Goal: Find specific page/section: Find specific page/section

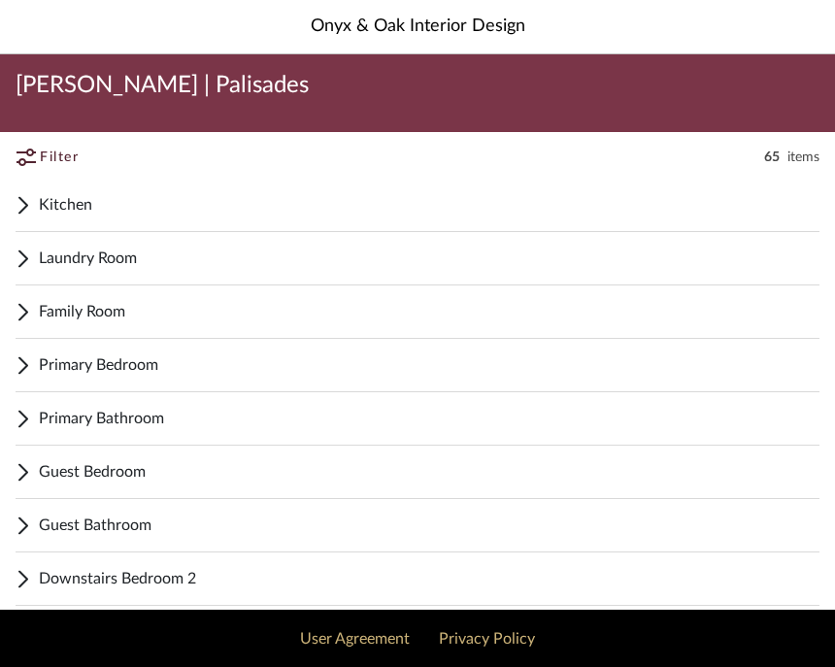
click at [131, 474] on span "Guest Bedroom" at bounding box center [429, 471] width 780 height 23
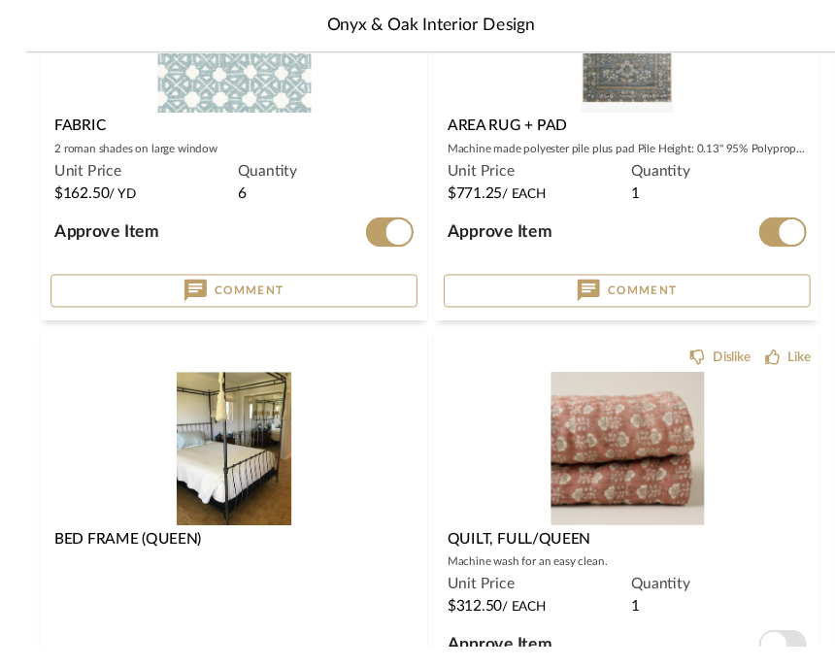
scroll to position [1777, 0]
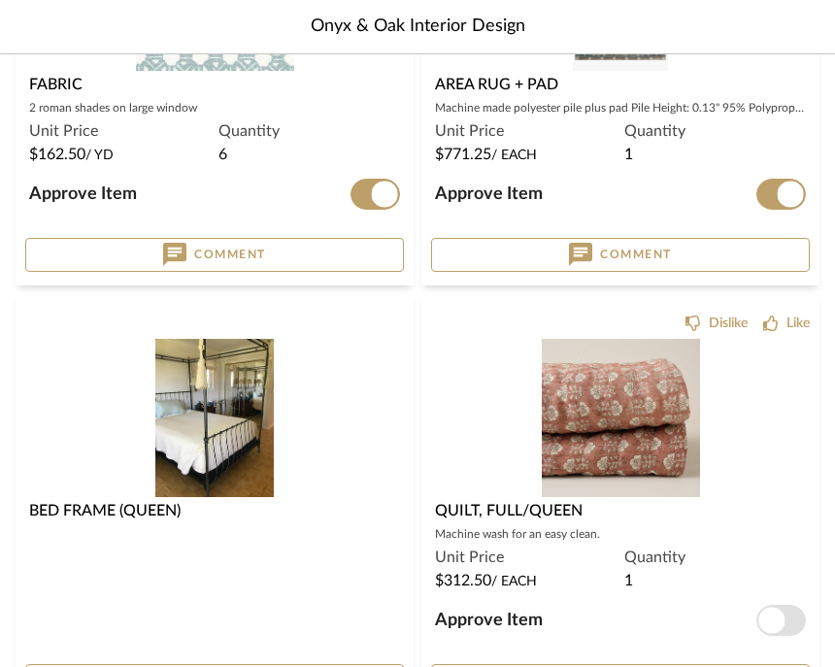
click at [622, 413] on img "0" at bounding box center [621, 418] width 158 height 158
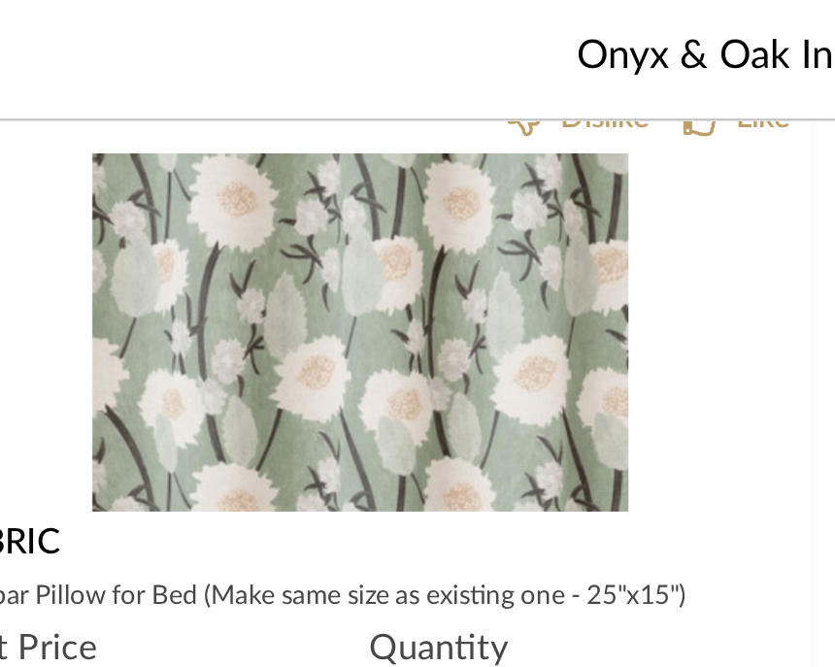
scroll to position [3144, 0]
